Goal: Information Seeking & Learning: Learn about a topic

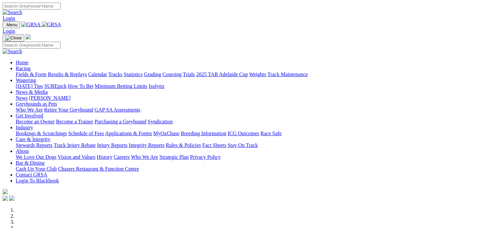
click at [15, 15] on link "Login" at bounding box center [9, 18] width 12 height 6
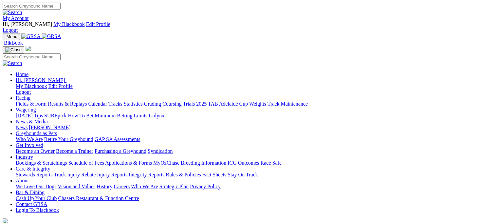
click at [30, 95] on link "Racing" at bounding box center [23, 98] width 15 height 6
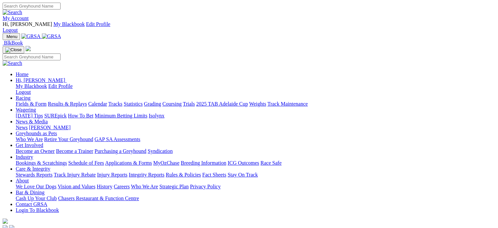
click at [30, 95] on link "Racing" at bounding box center [23, 98] width 15 height 6
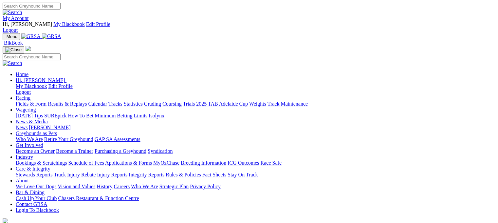
click at [87, 101] on link "Results & Replays" at bounding box center [67, 104] width 39 height 6
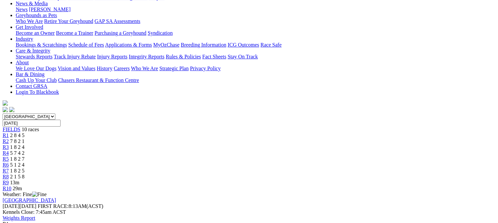
scroll to position [65, 0]
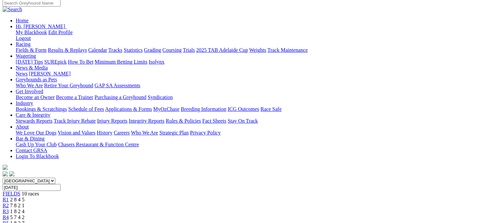
click at [9, 202] on span "R2" at bounding box center [6, 205] width 6 height 6
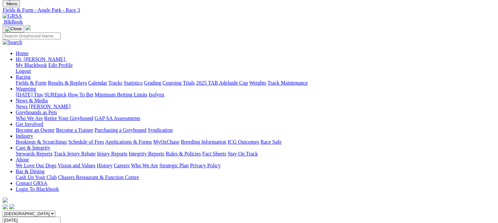
scroll to position [33, 0]
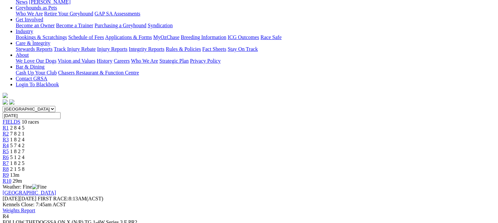
scroll to position [98, 0]
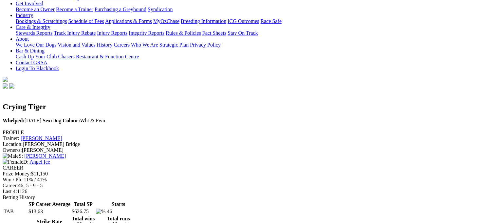
scroll to position [65, 0]
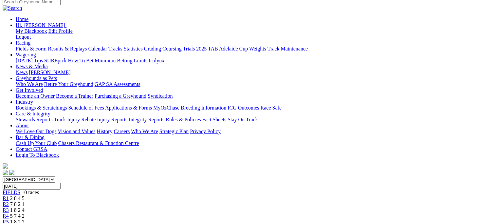
scroll to position [65, 0]
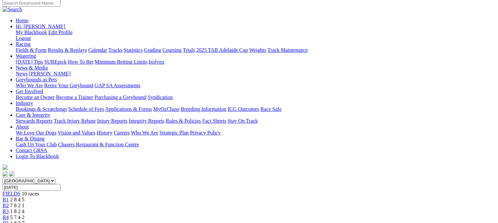
click at [9, 220] on span "R5" at bounding box center [6, 223] width 6 height 6
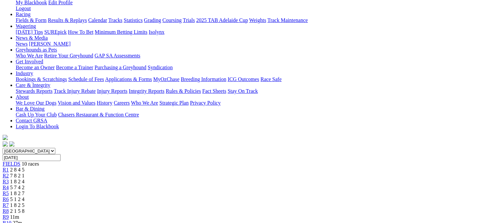
scroll to position [33, 0]
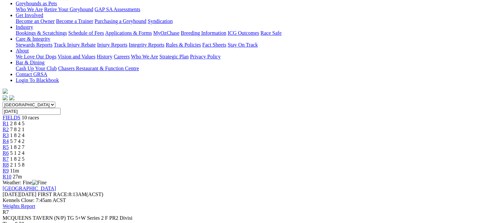
scroll to position [33, 0]
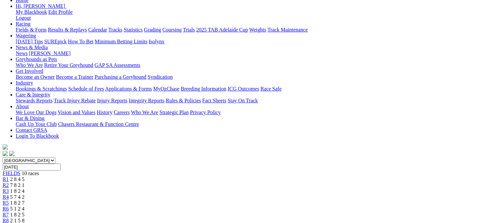
scroll to position [33, 0]
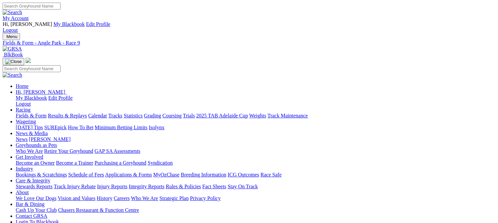
click at [81, 113] on link "Results & Replays" at bounding box center [67, 116] width 39 height 6
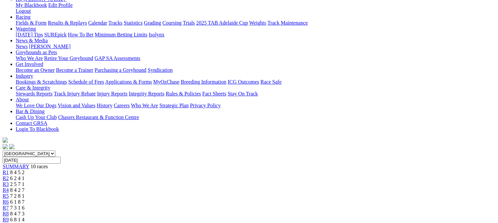
scroll to position [98, 0]
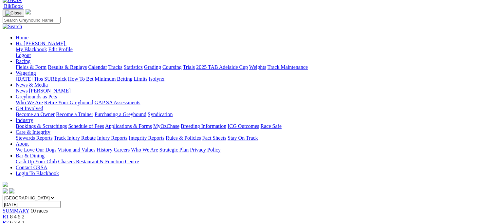
scroll to position [33, 0]
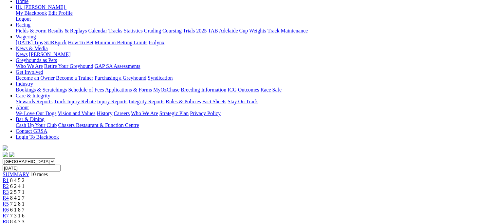
scroll to position [98, 0]
